Goal: Task Accomplishment & Management: Manage account settings

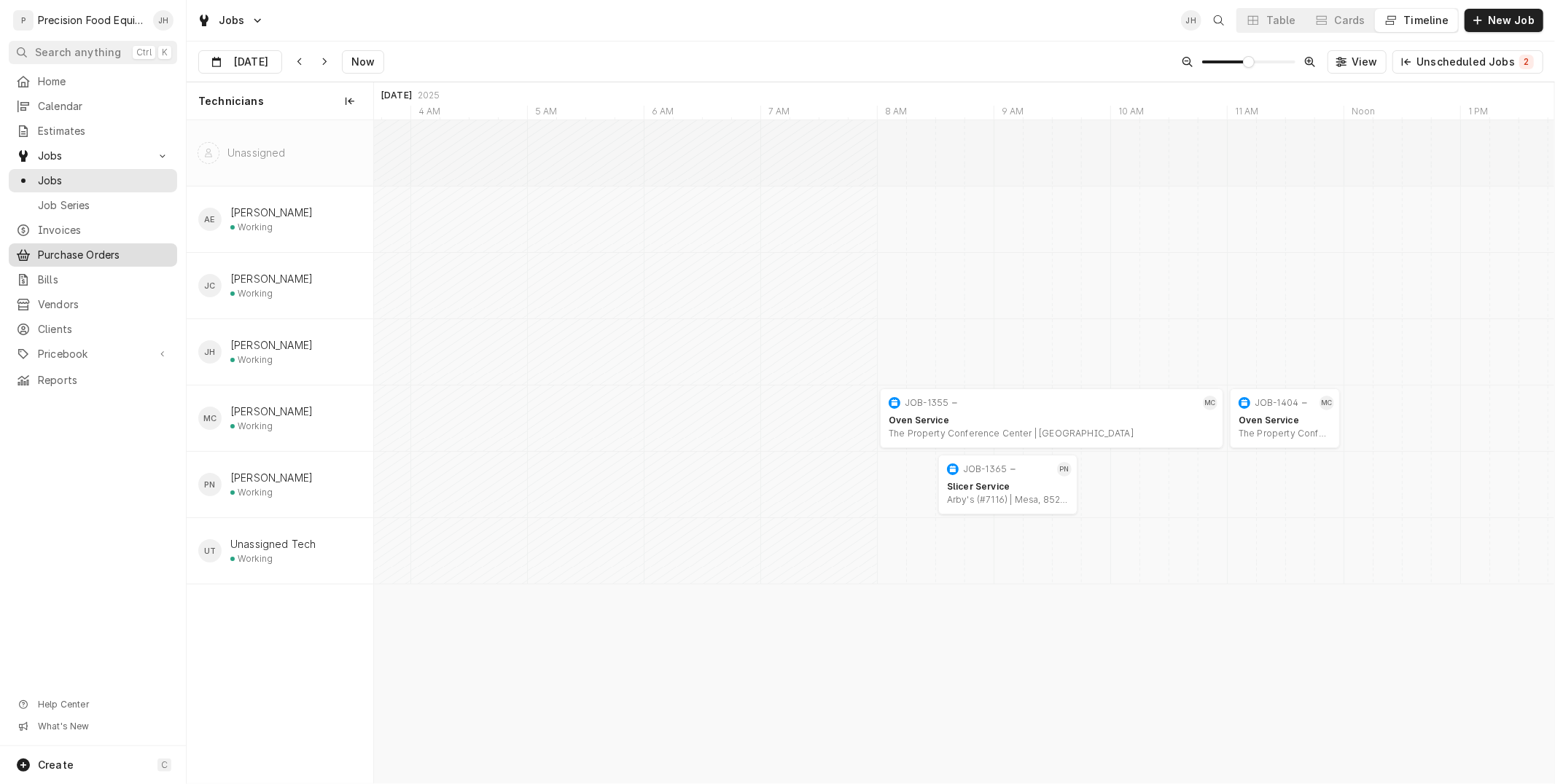
scroll to position [0, 23404]
click at [80, 222] on div "Invoices" at bounding box center [93, 231] width 163 height 17
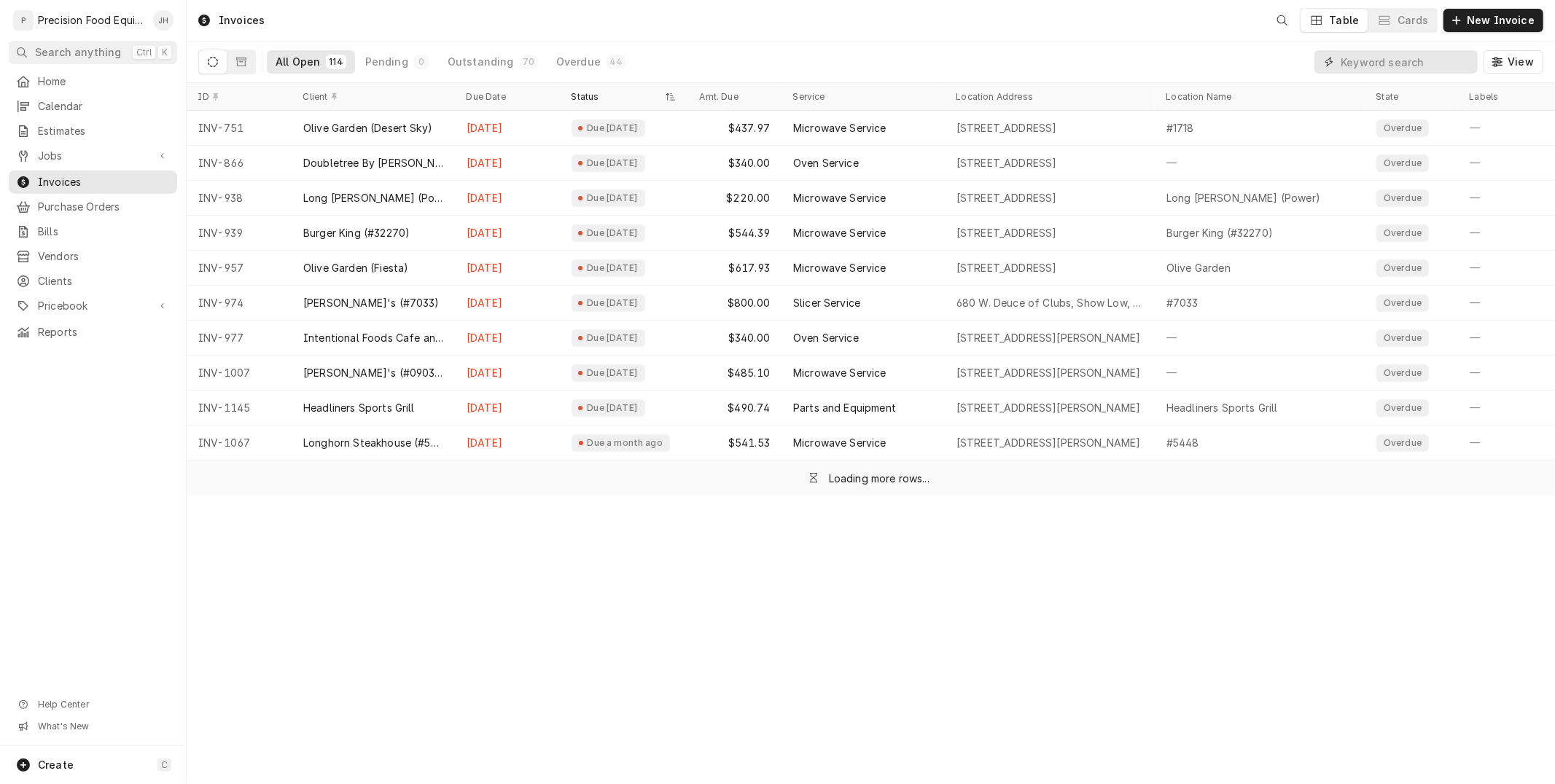
click at [1423, 63] on input "Dynamic Content Wrapper" at bounding box center [1406, 62] width 130 height 23
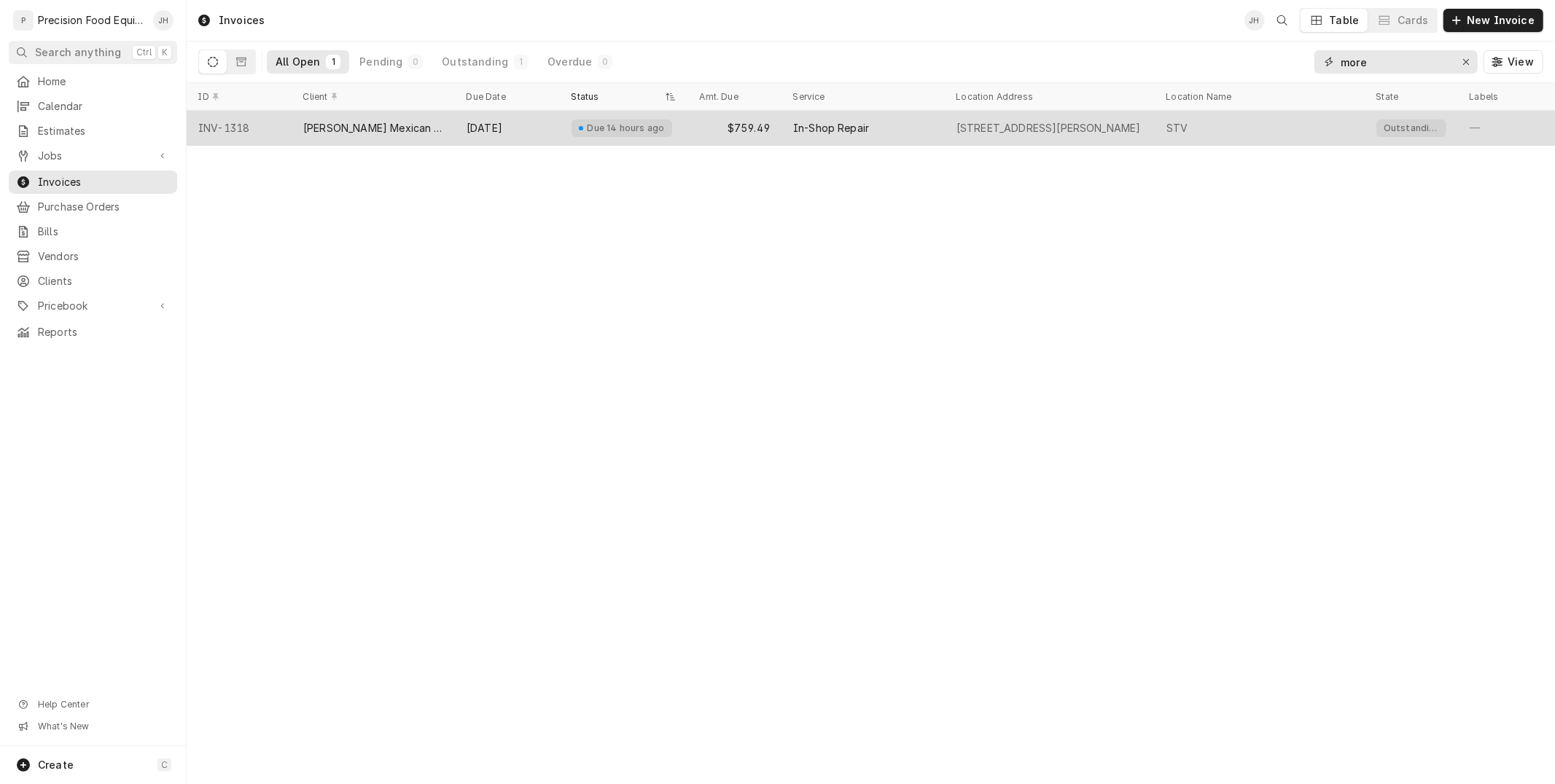
type input "more"
click at [668, 136] on div "Due 14 hours ago" at bounding box center [623, 128] width 128 height 35
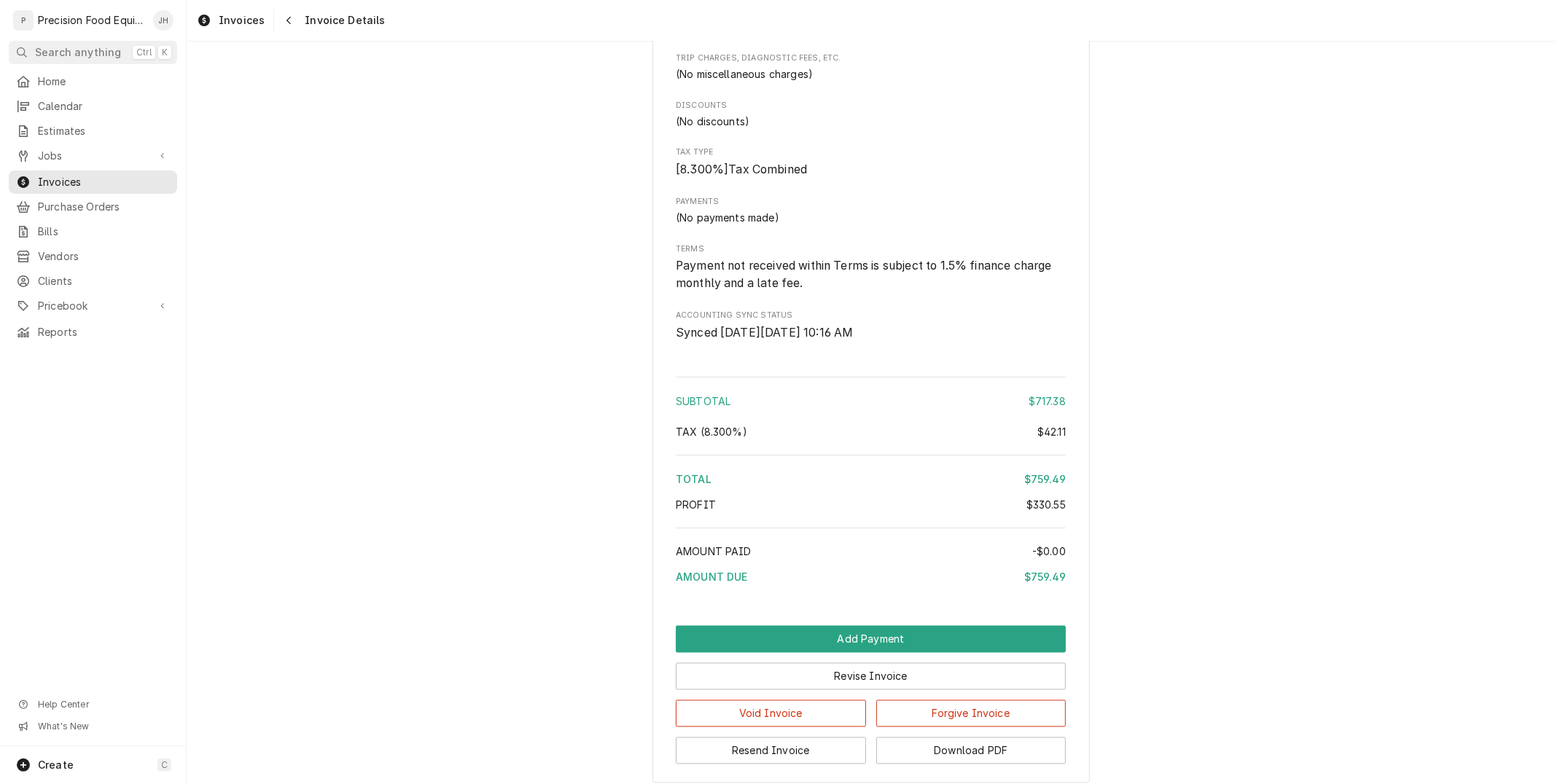
scroll to position [1962, 0]
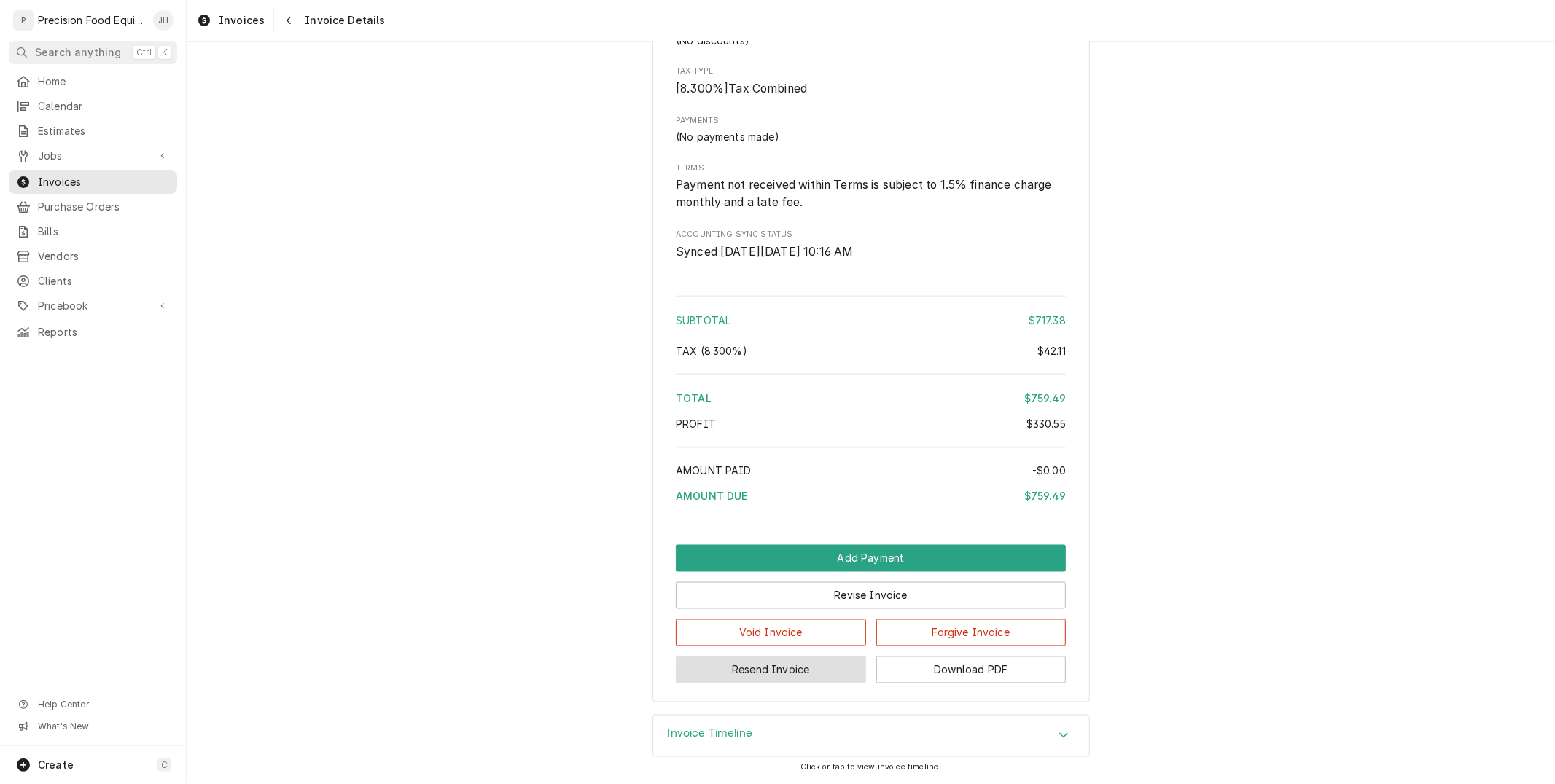
click at [812, 674] on button "Resend Invoice" at bounding box center [771, 670] width 190 height 27
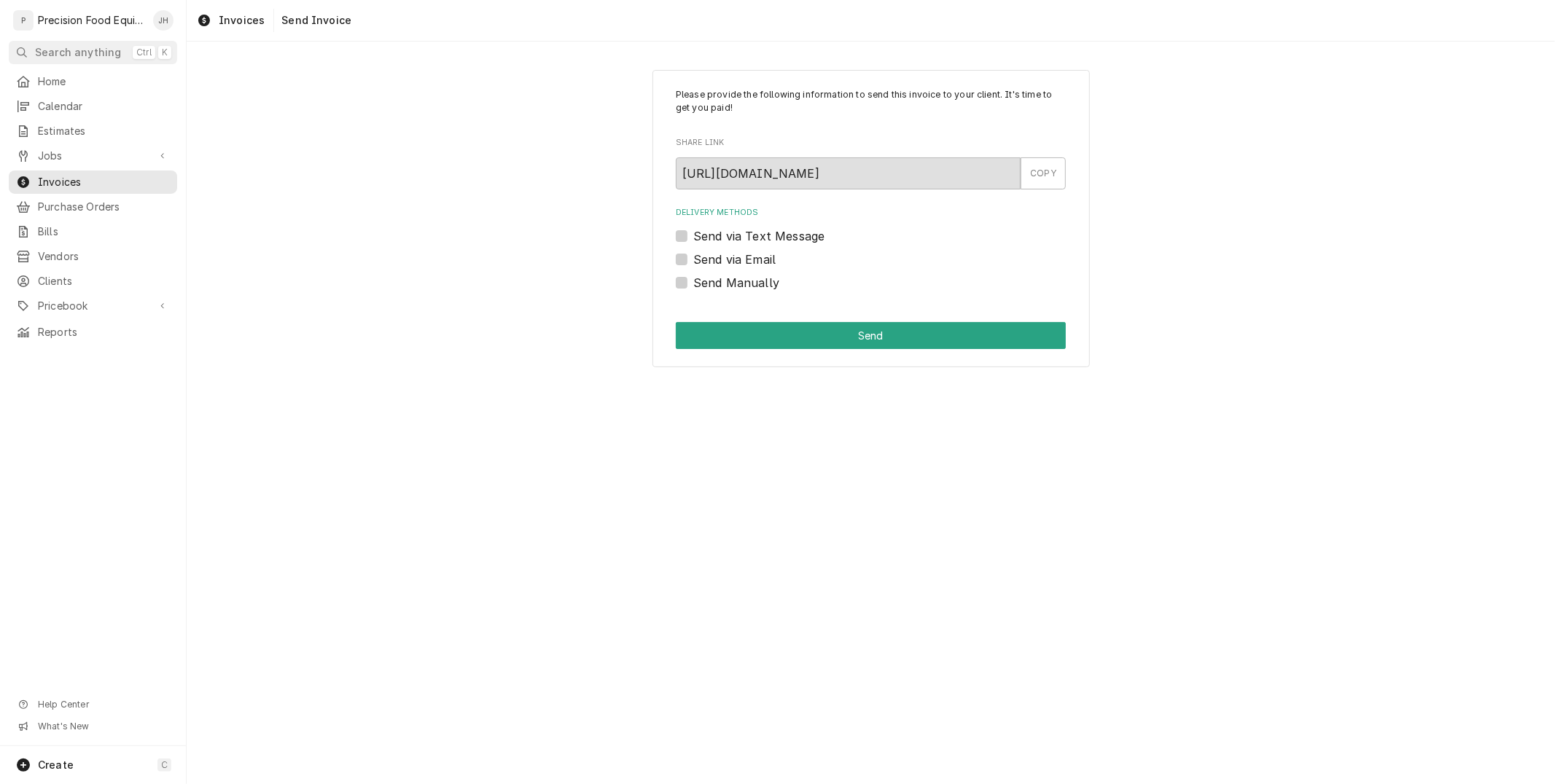
click at [693, 236] on label "Send via Text Message" at bounding box center [758, 236] width 131 height 17
click at [693, 236] on input "Send via Text Message" at bounding box center [888, 243] width 390 height 32
checkbox input "true"
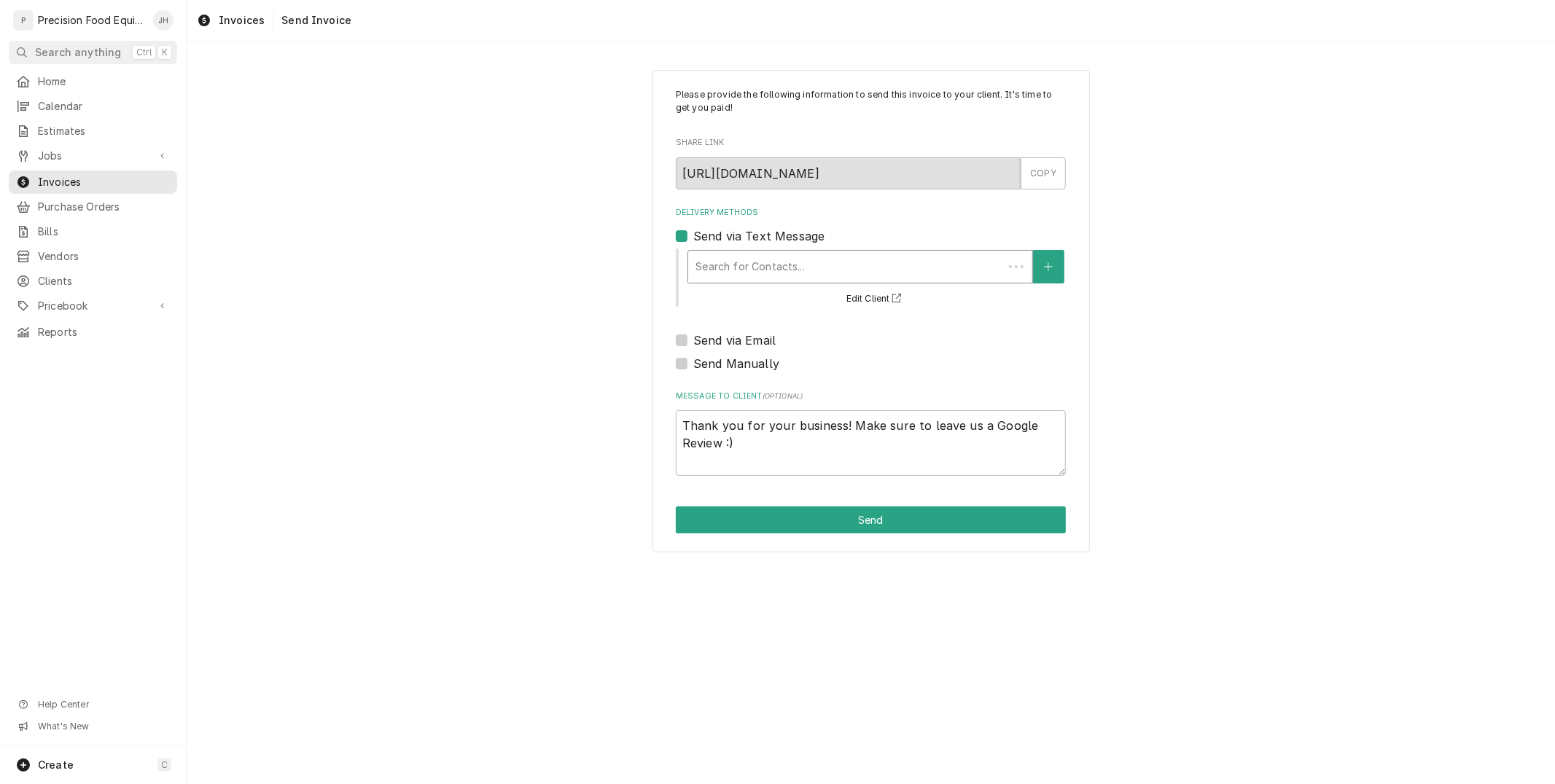
drag, startPoint x: 755, startPoint y: 261, endPoint x: 762, endPoint y: 268, distance: 9.9
click at [756, 261] on div "Delivery Methods" at bounding box center [845, 267] width 301 height 26
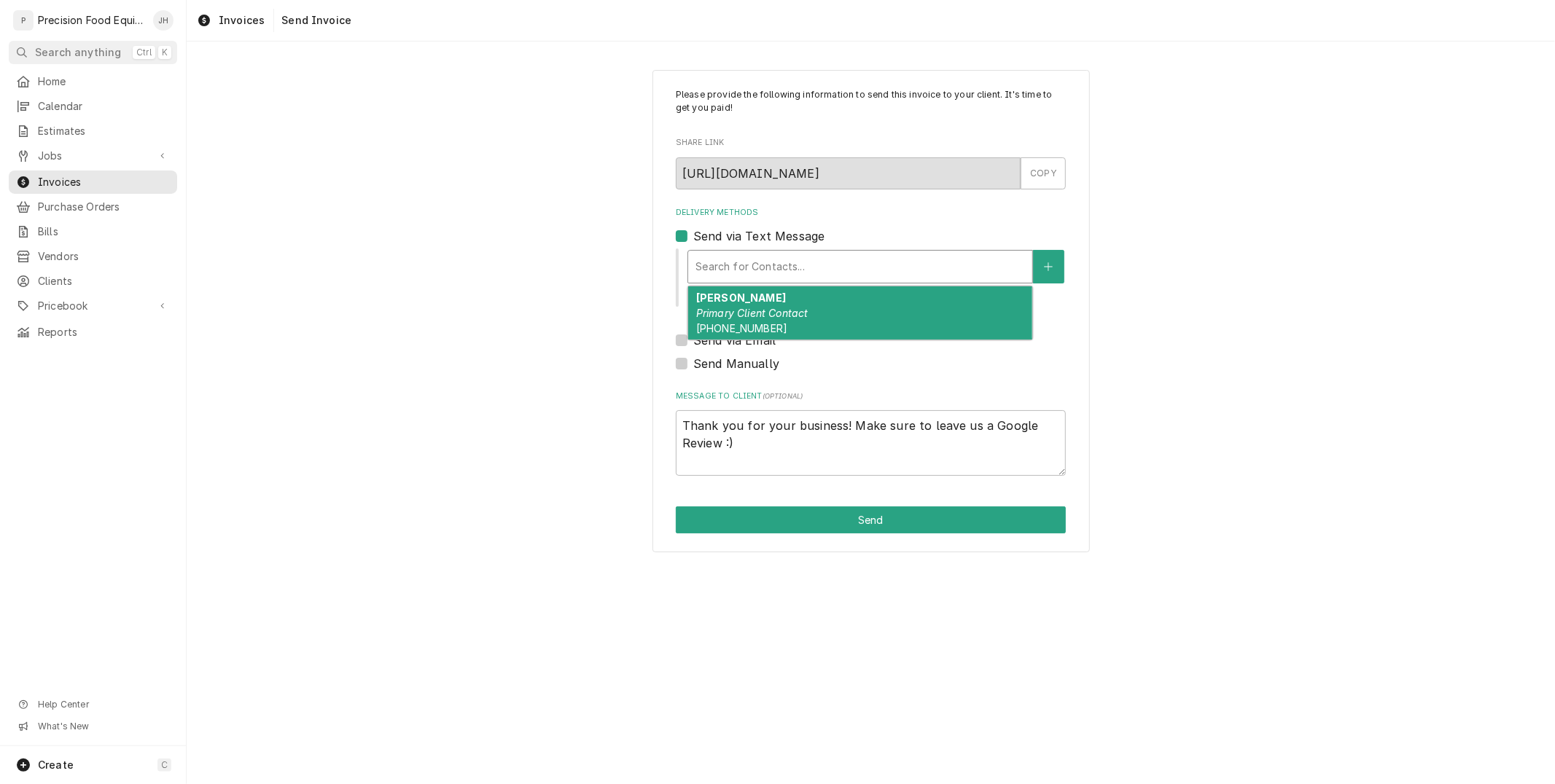
click at [802, 310] on em "Primary Client Contact" at bounding box center [752, 313] width 112 height 13
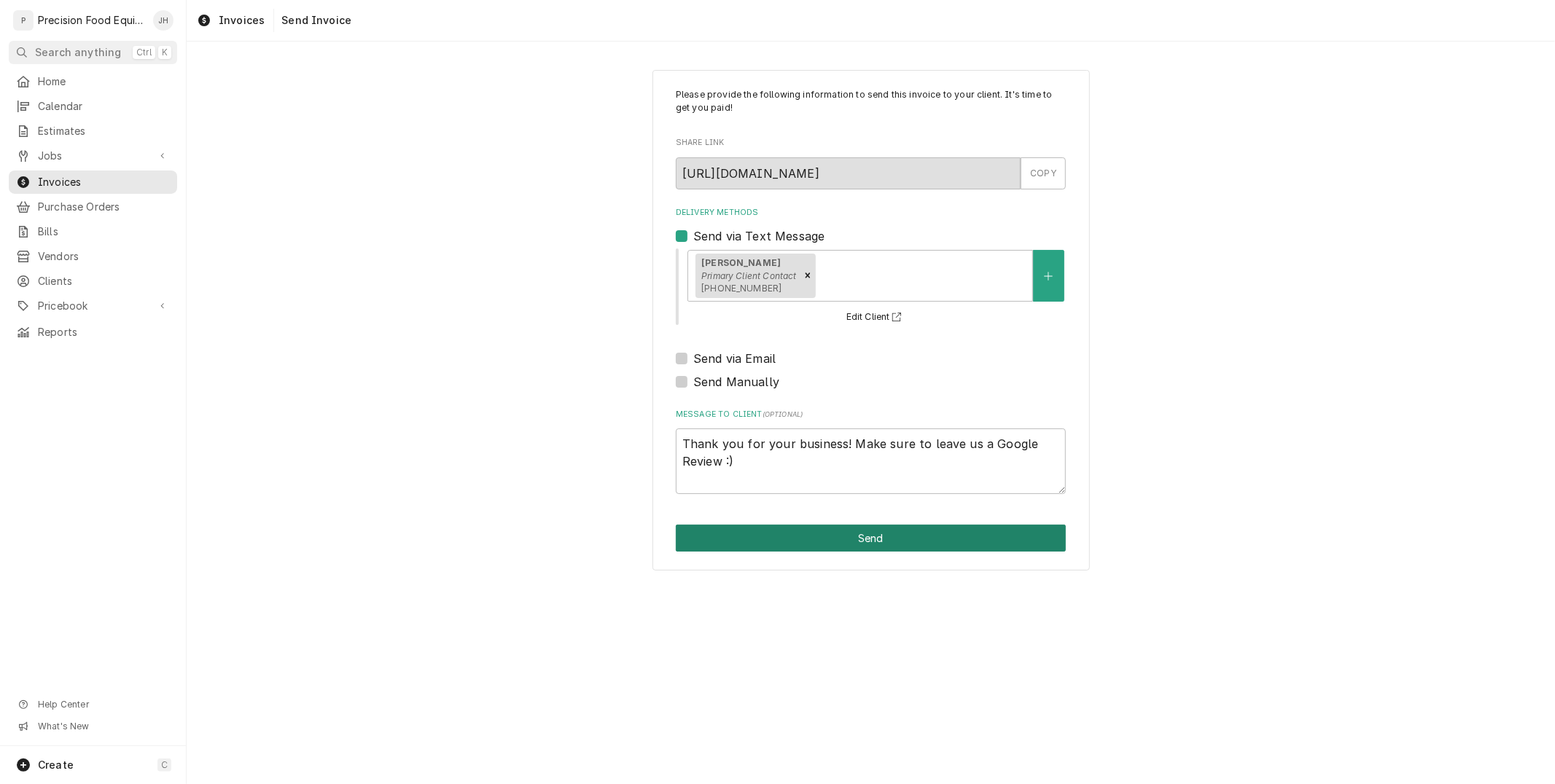
click at [900, 533] on button "Send" at bounding box center [871, 538] width 390 height 27
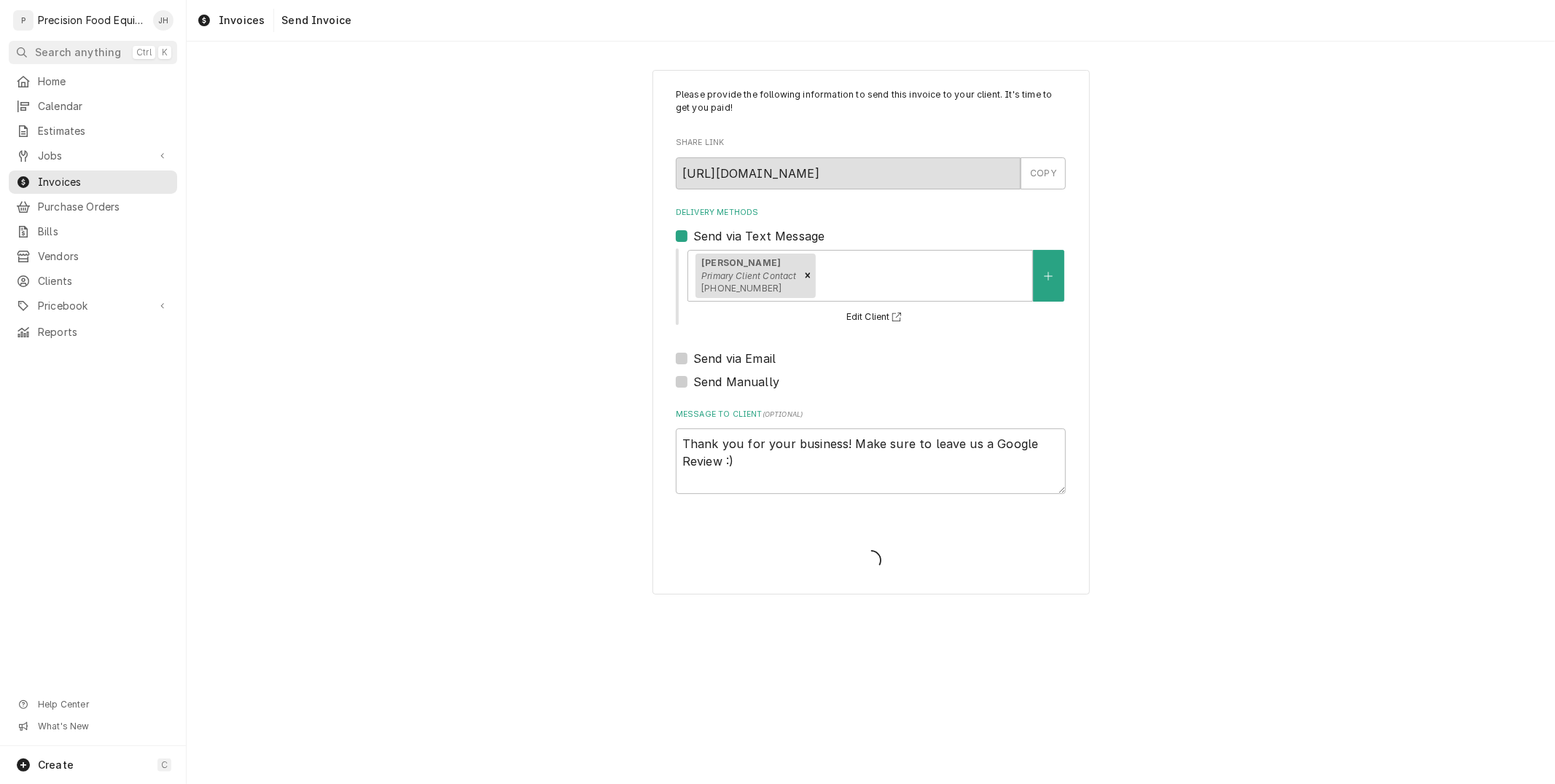
type textarea "x"
